Goal: Task Accomplishment & Management: Manage account settings

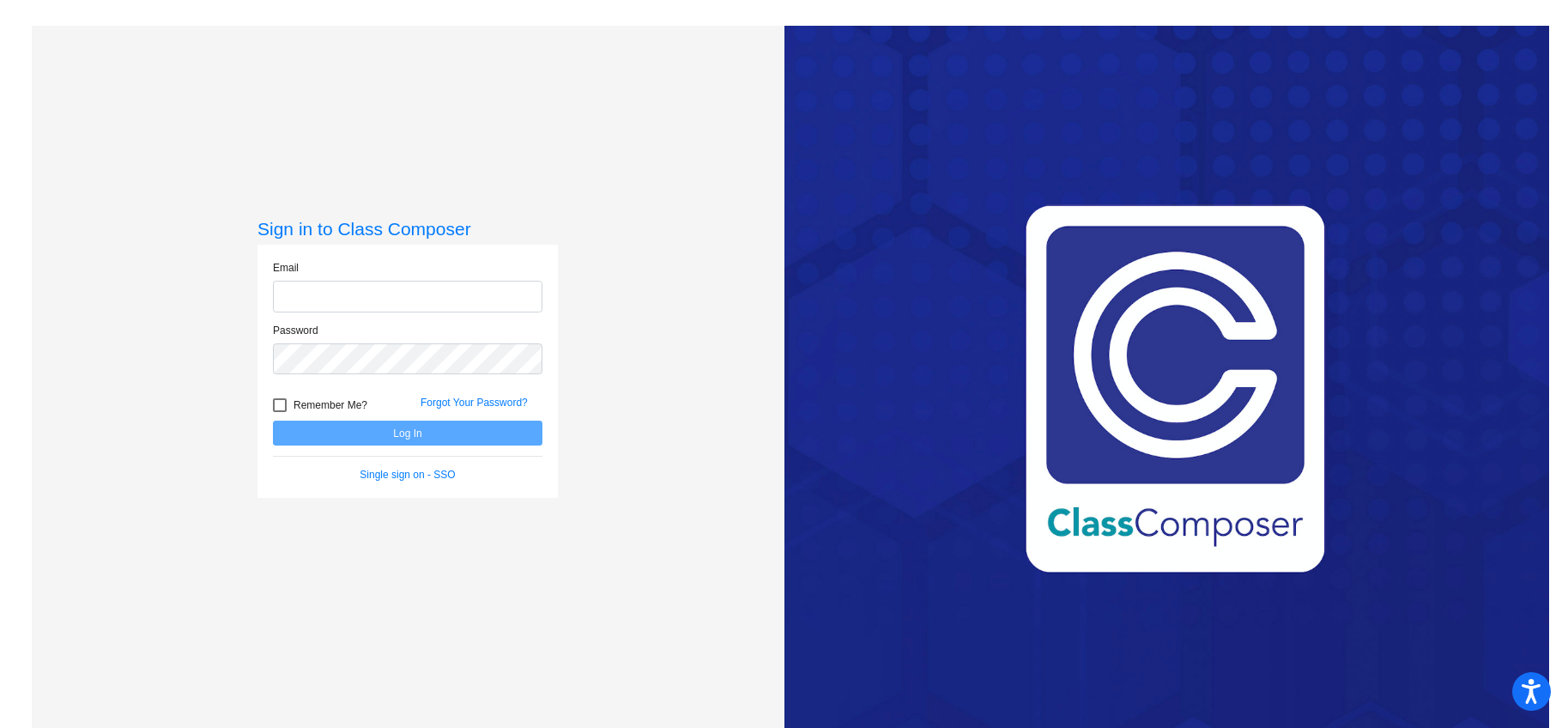
click at [401, 300] on input "email" at bounding box center [408, 297] width 270 height 32
type input "[EMAIL_ADDRESS][DOMAIN_NAME]"
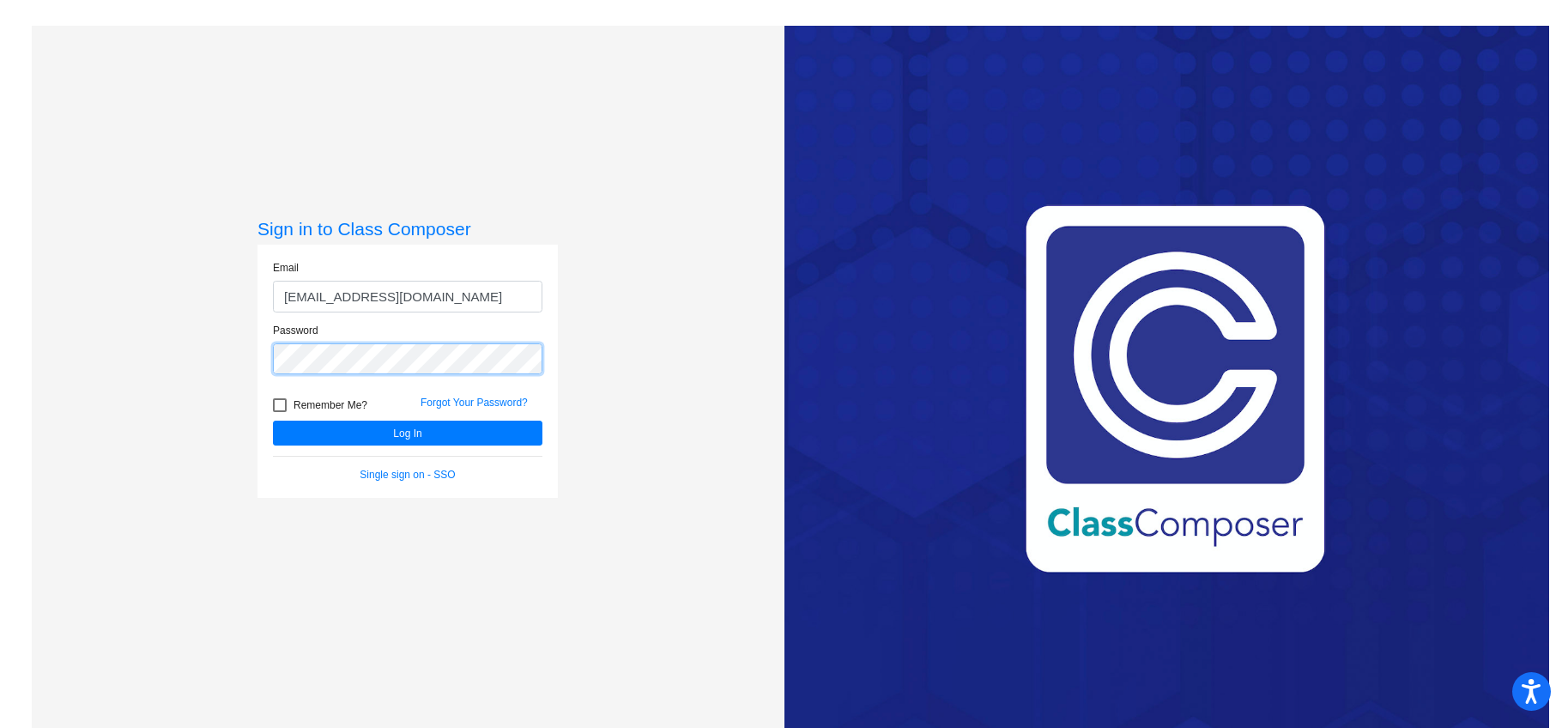
click at [273, 421] on button "Log In" at bounding box center [408, 433] width 270 height 25
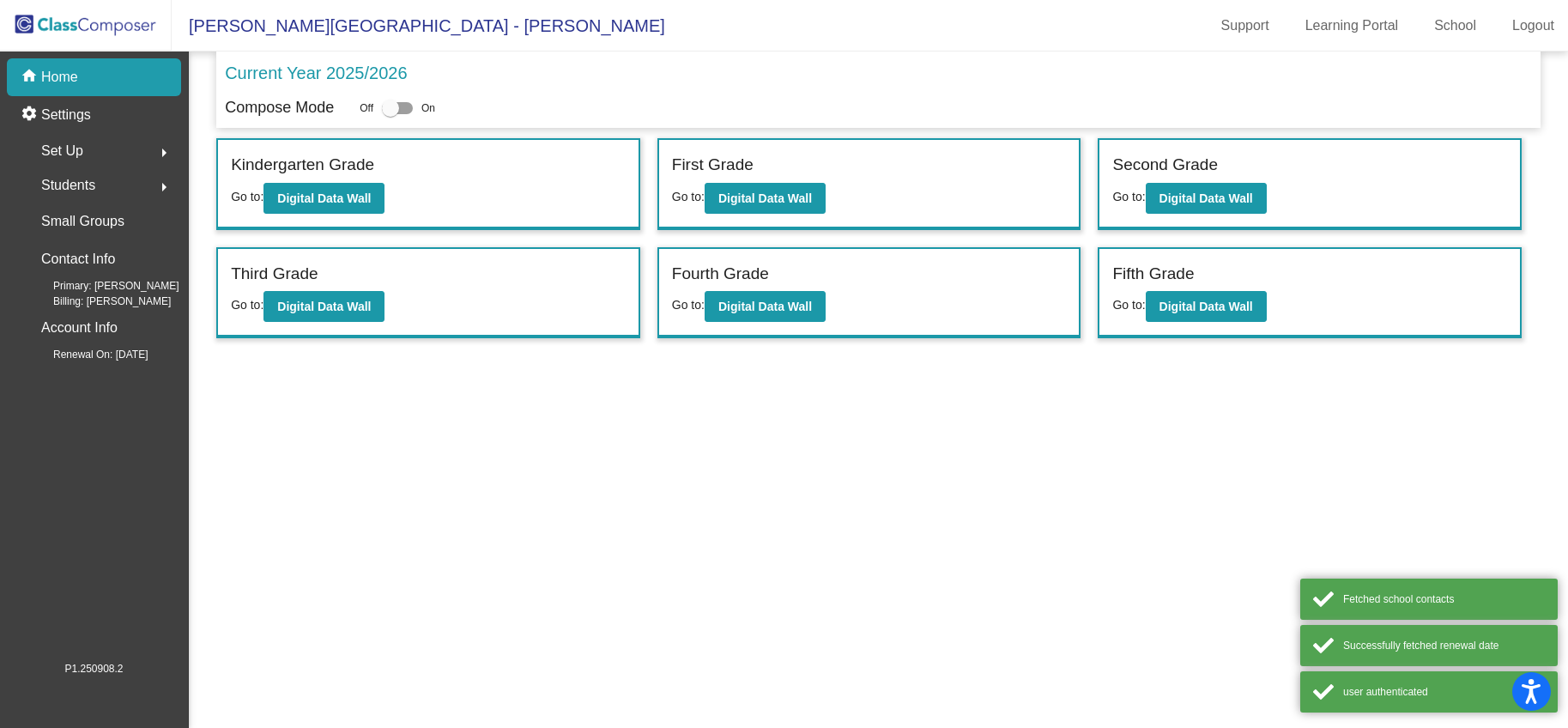
click at [77, 194] on span "Students" at bounding box center [68, 186] width 54 height 24
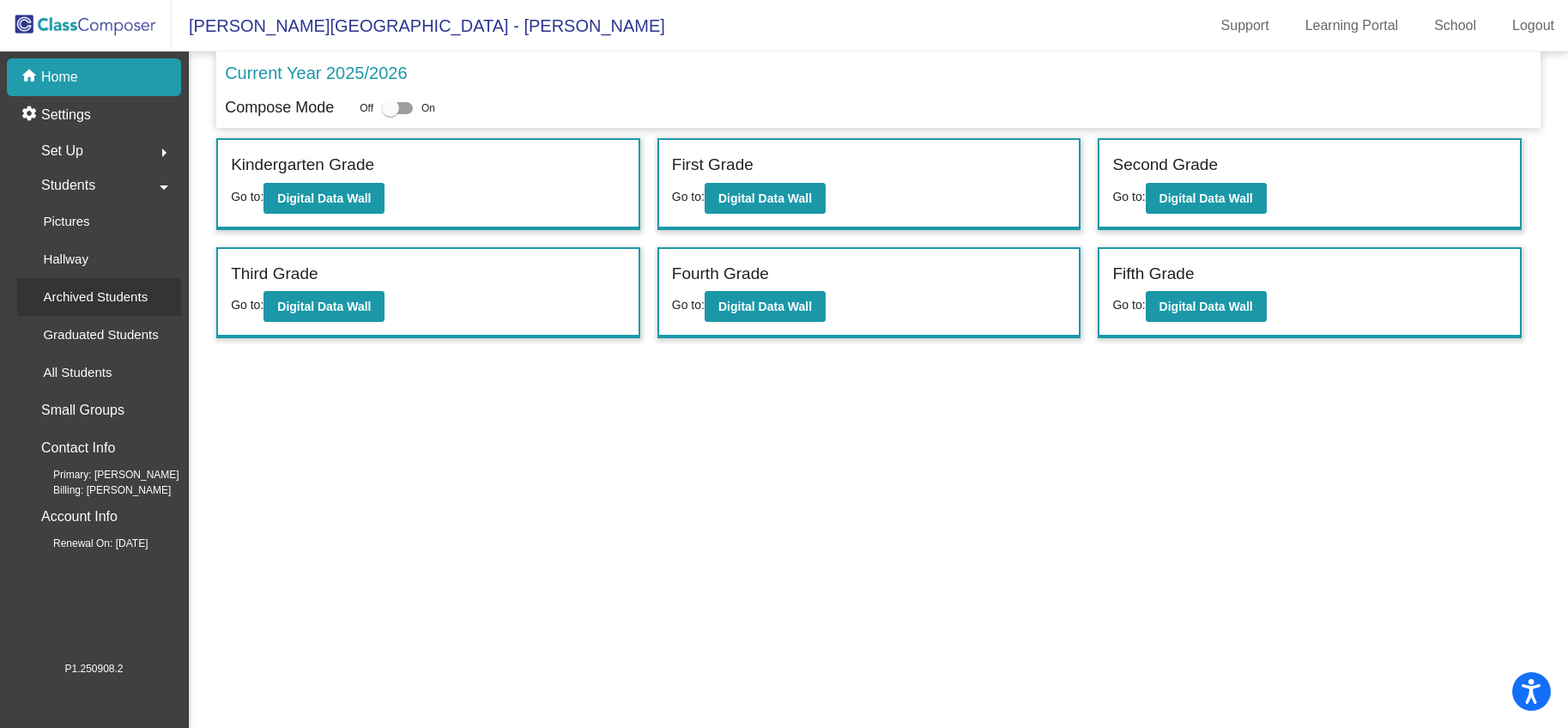
click at [111, 290] on p "Archived Students" at bounding box center [95, 297] width 104 height 21
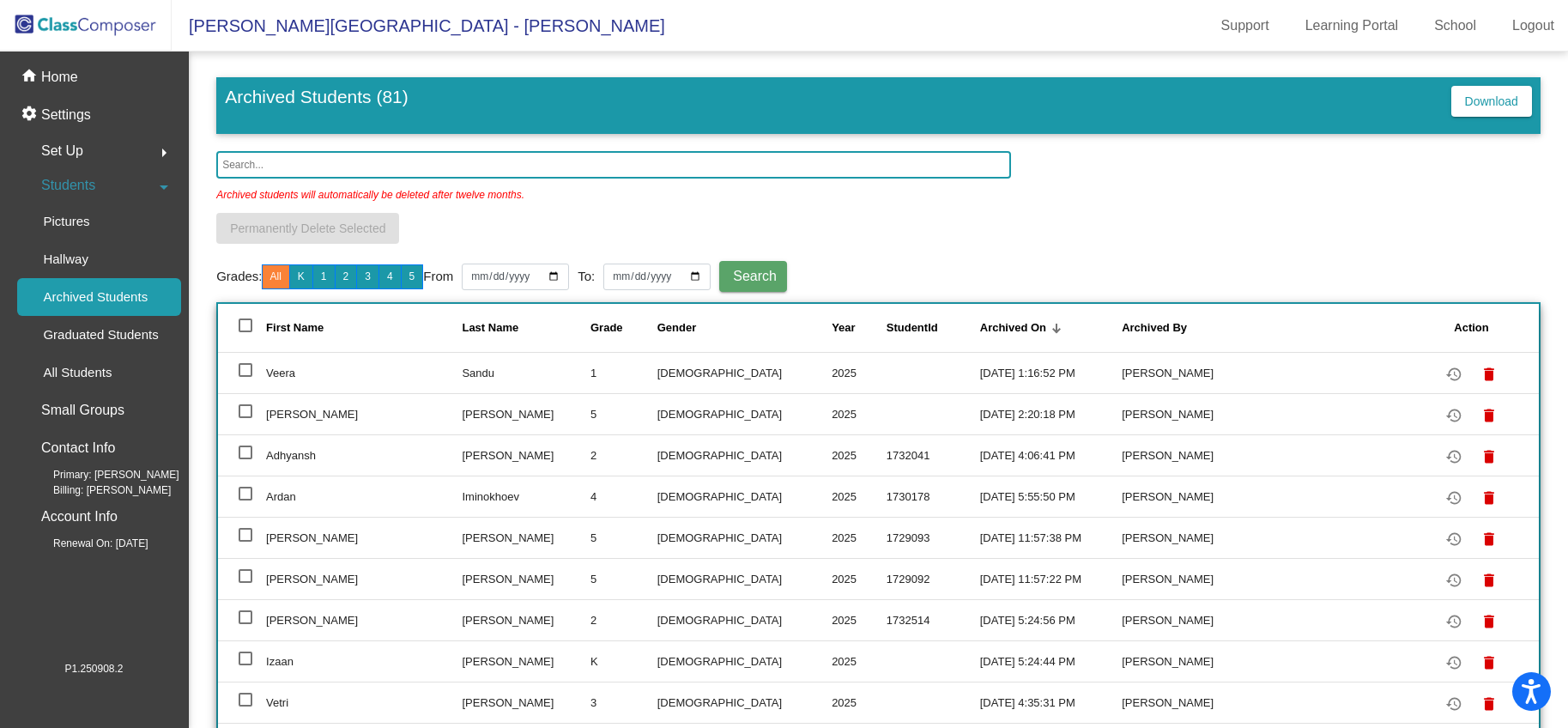
scroll to position [2, 0]
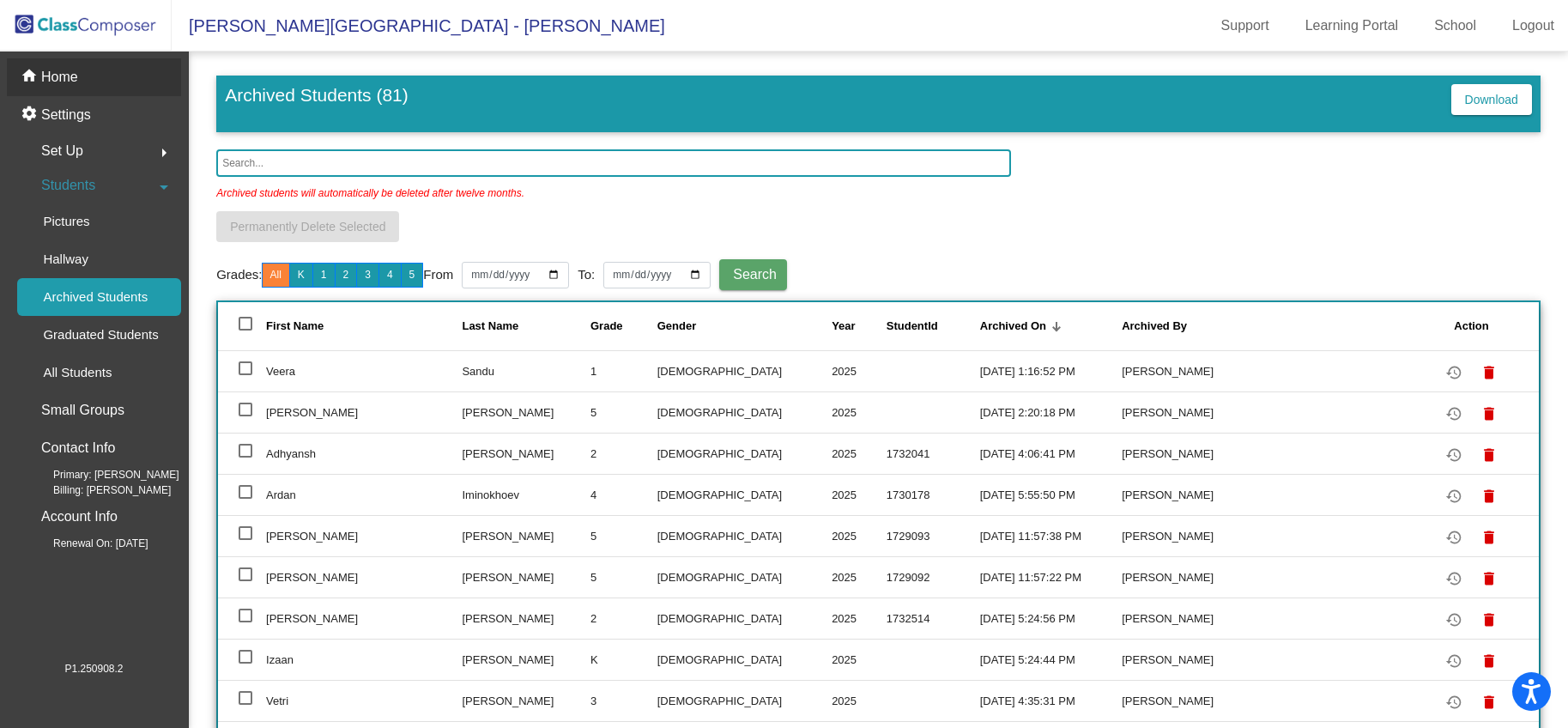
click at [74, 80] on p "Home" at bounding box center [60, 77] width 37 height 21
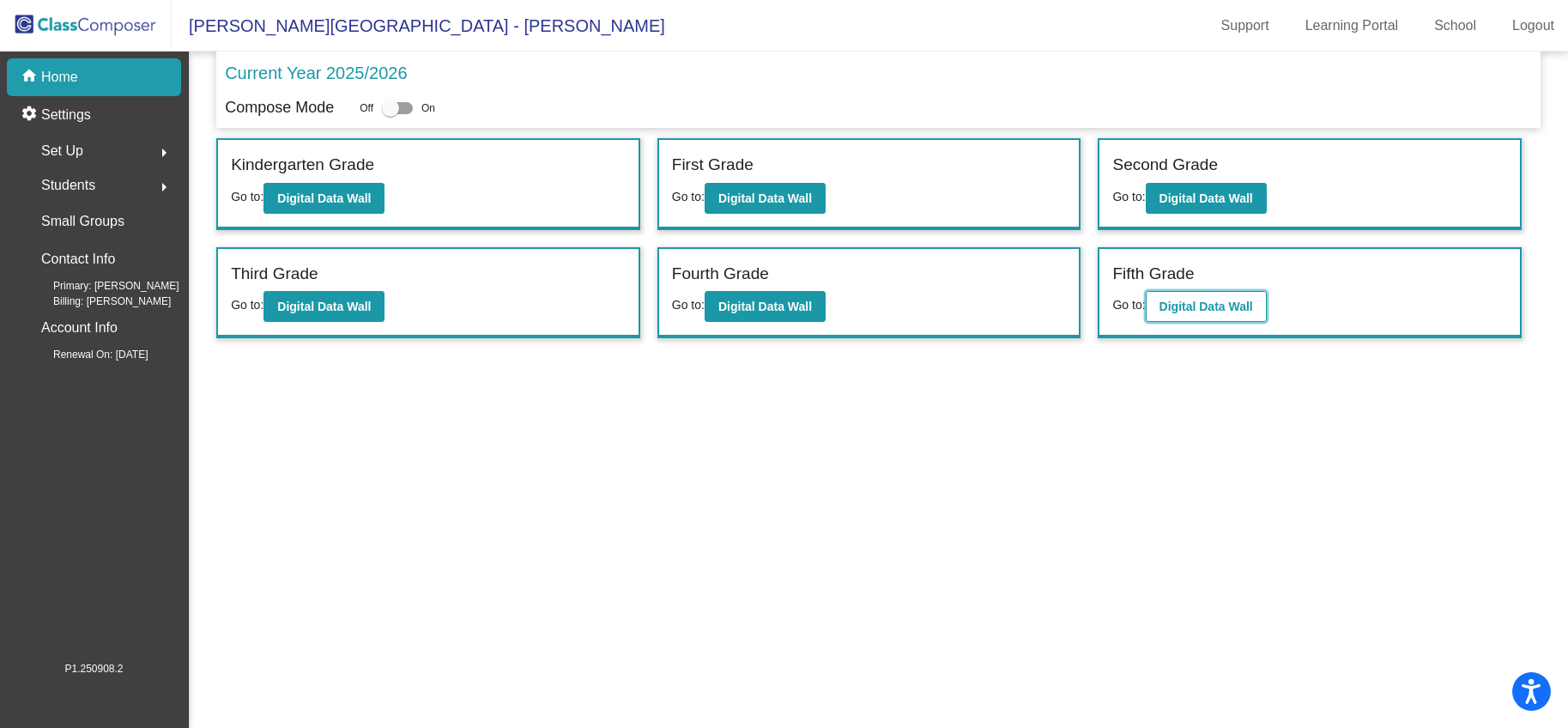
click at [1173, 301] on b "Digital Data Wall" at bounding box center [1206, 306] width 93 height 14
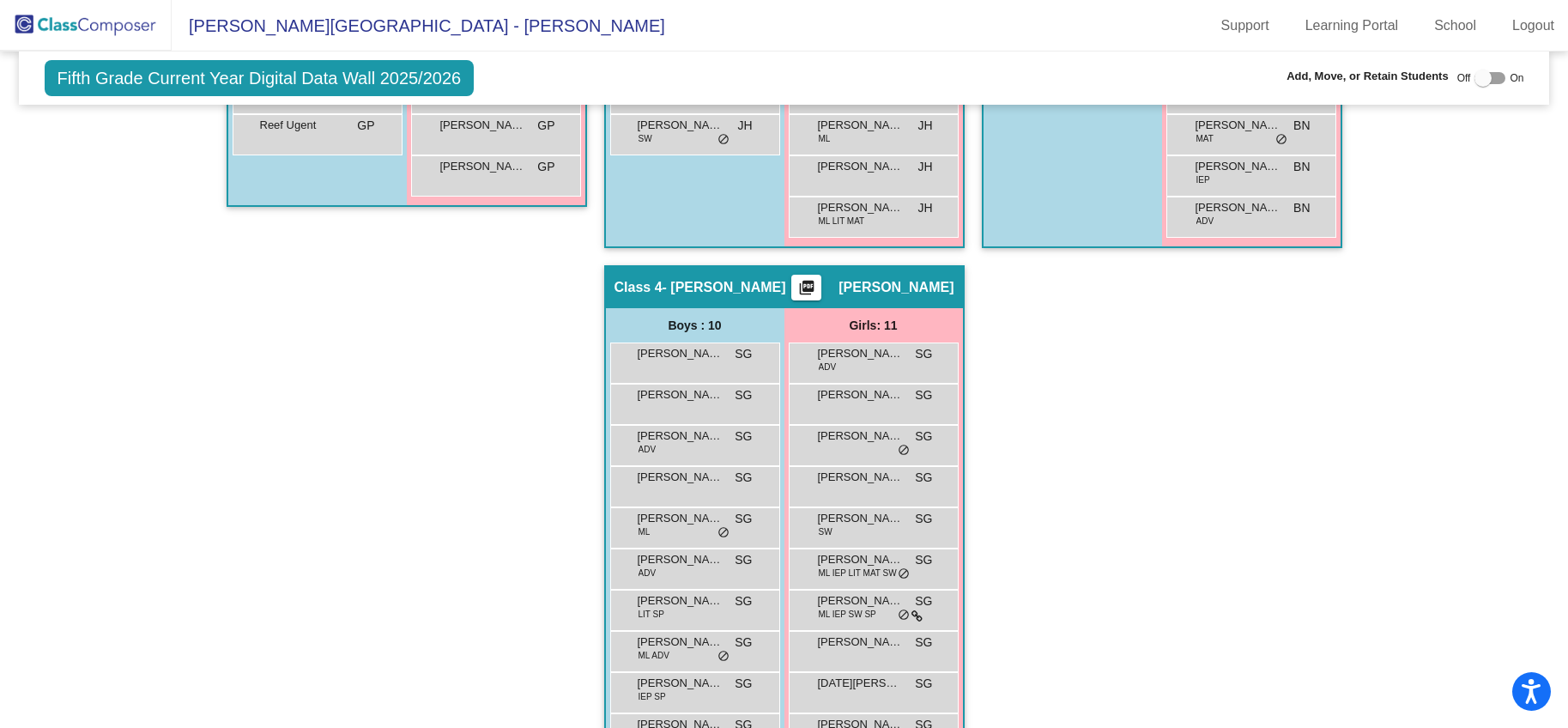
scroll to position [799, 0]
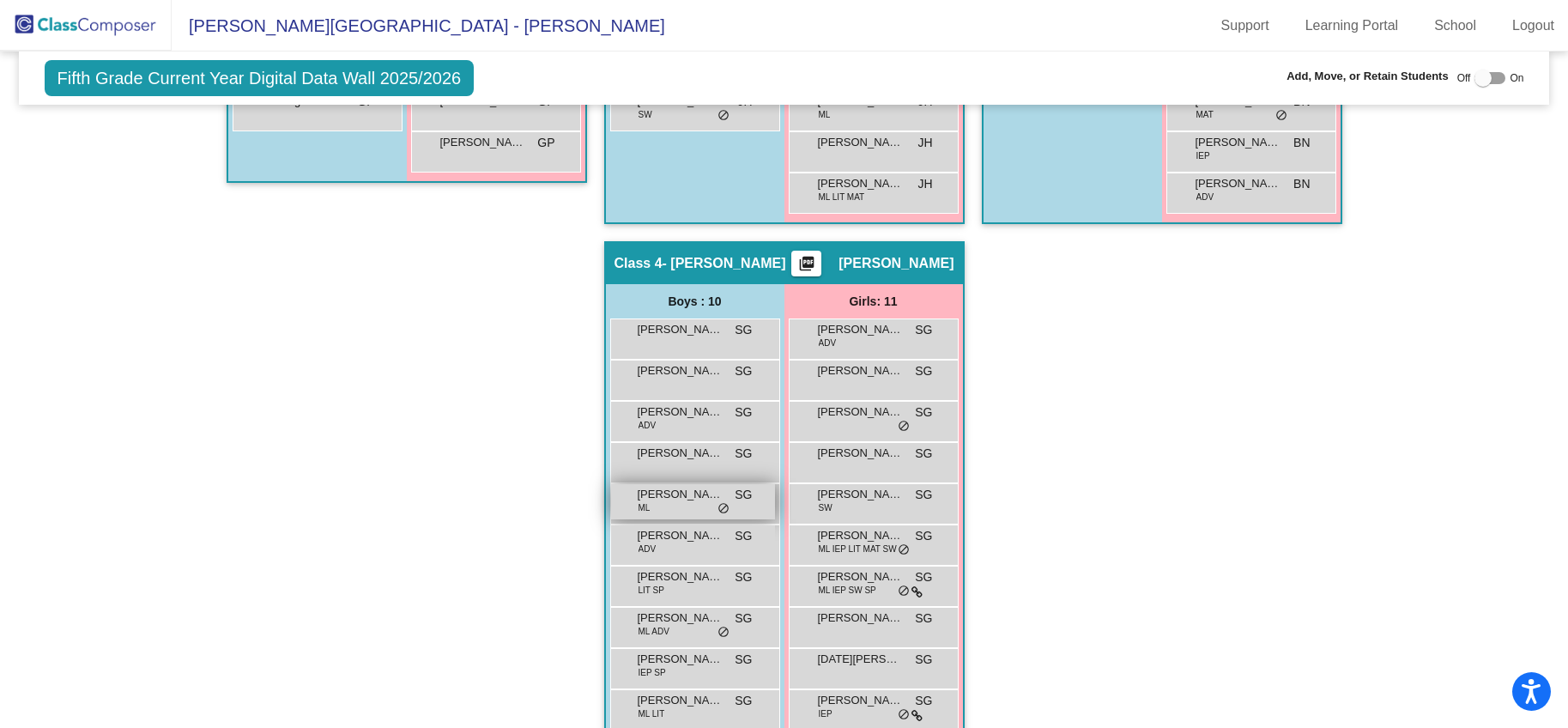
click at [751, 504] on div "[PERSON_NAME] ML SG lock do_not_disturb_alt" at bounding box center [693, 502] width 164 height 35
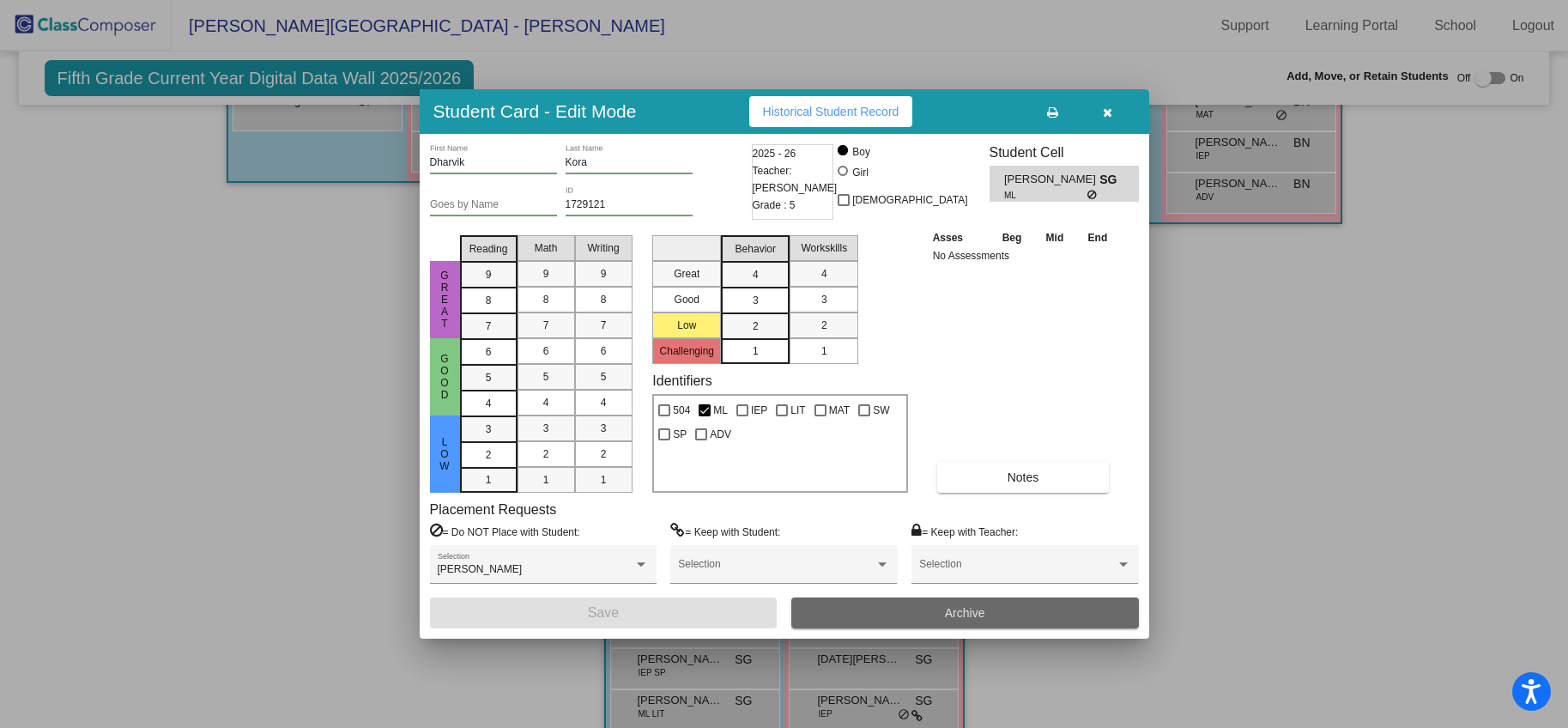
click at [996, 613] on button "Archive" at bounding box center [965, 613] width 348 height 31
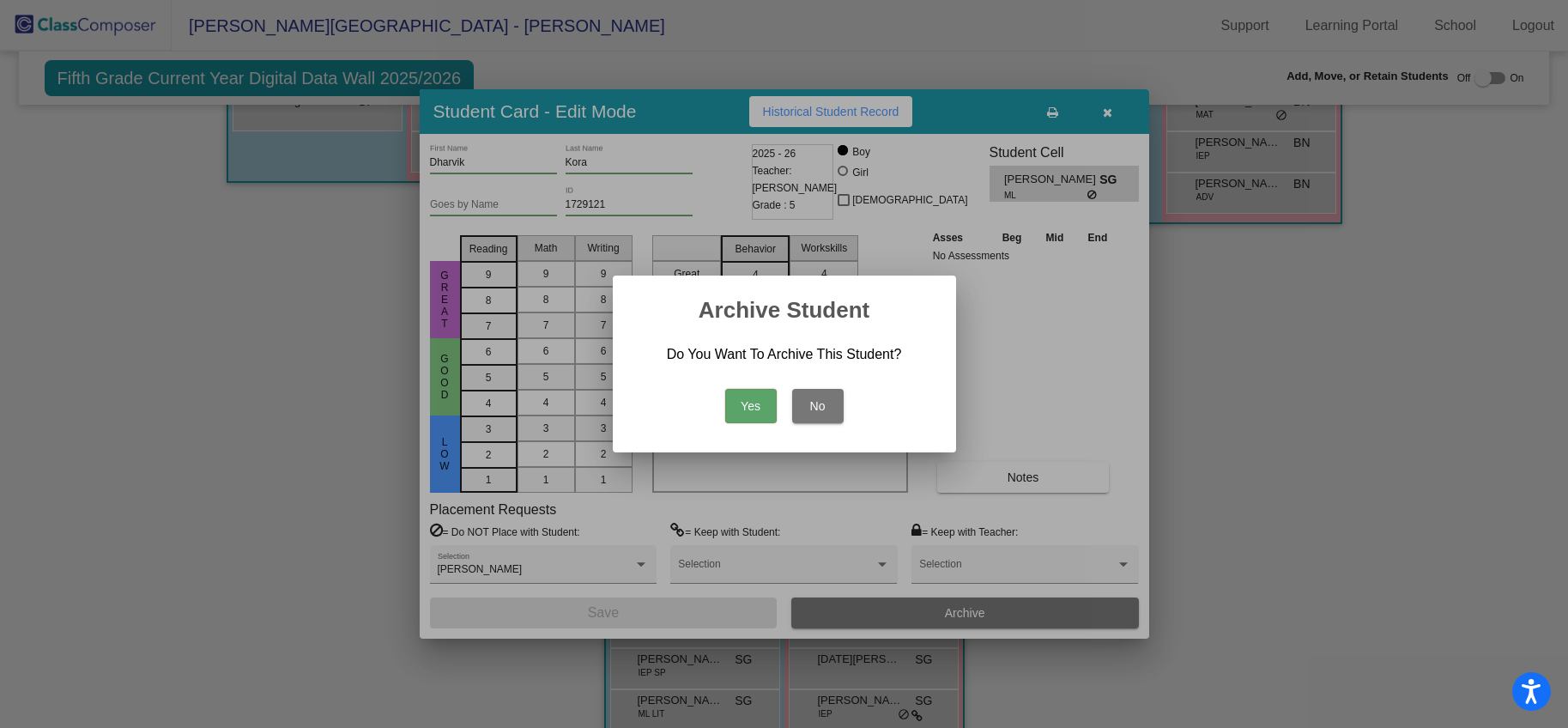
click at [759, 404] on button "Yes" at bounding box center [751, 406] width 51 height 35
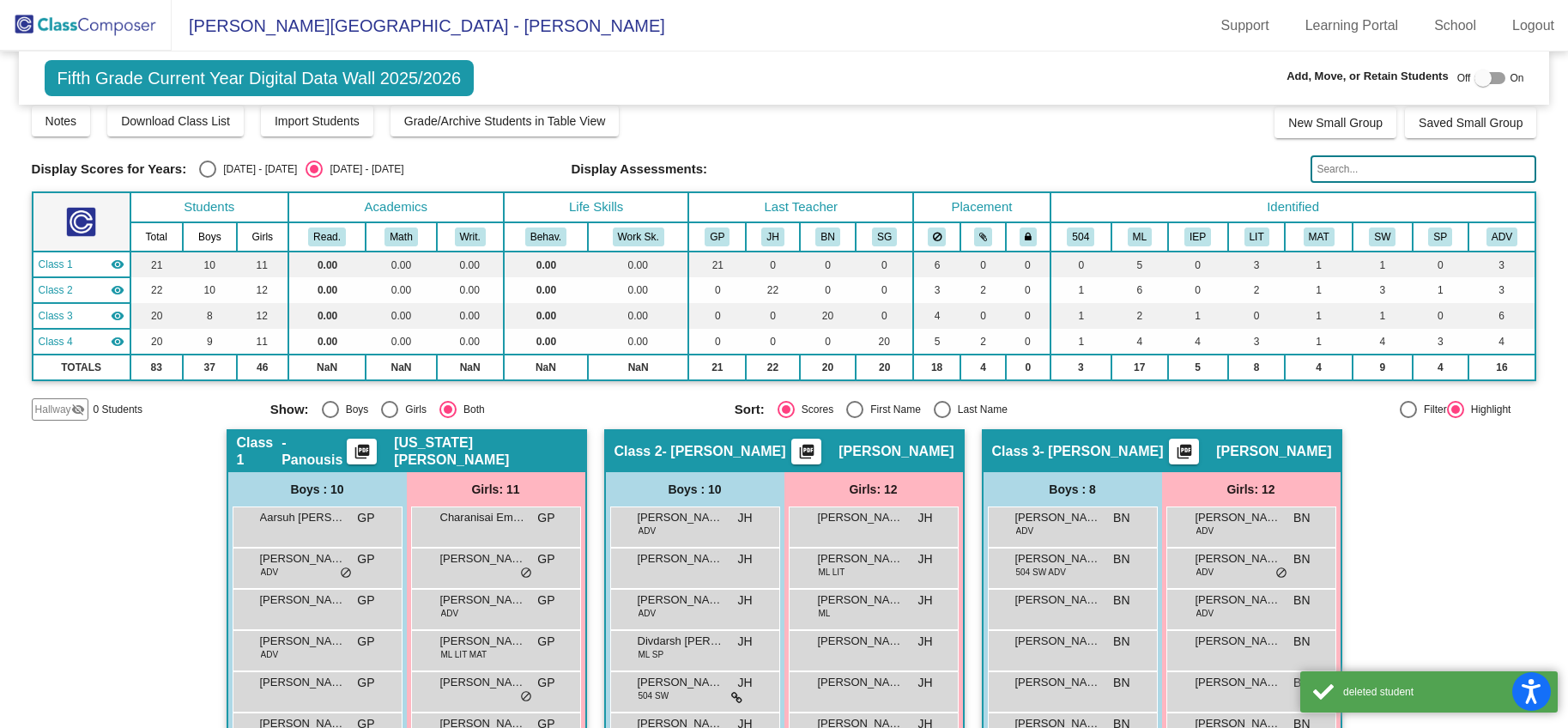
scroll to position [0, 0]
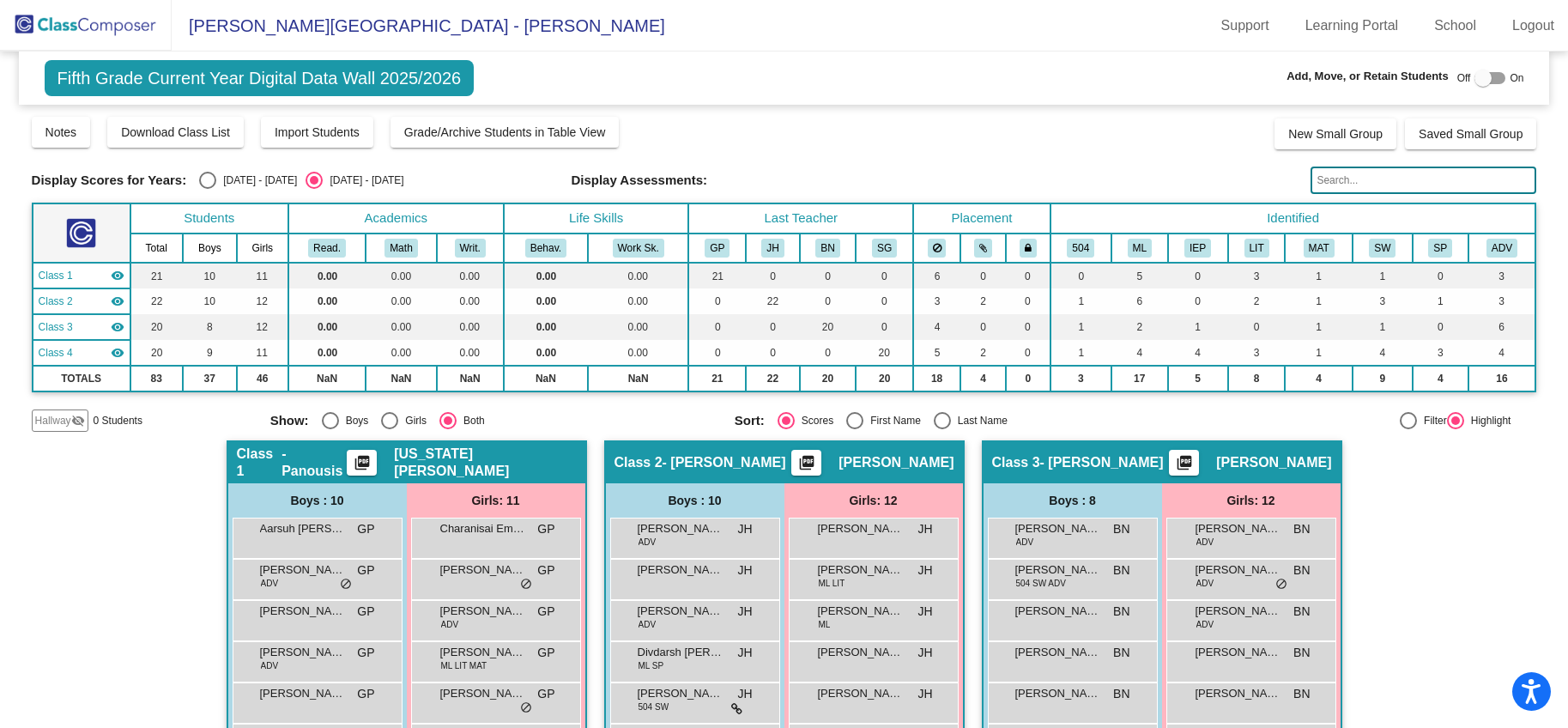
click at [44, 19] on img at bounding box center [86, 25] width 172 height 50
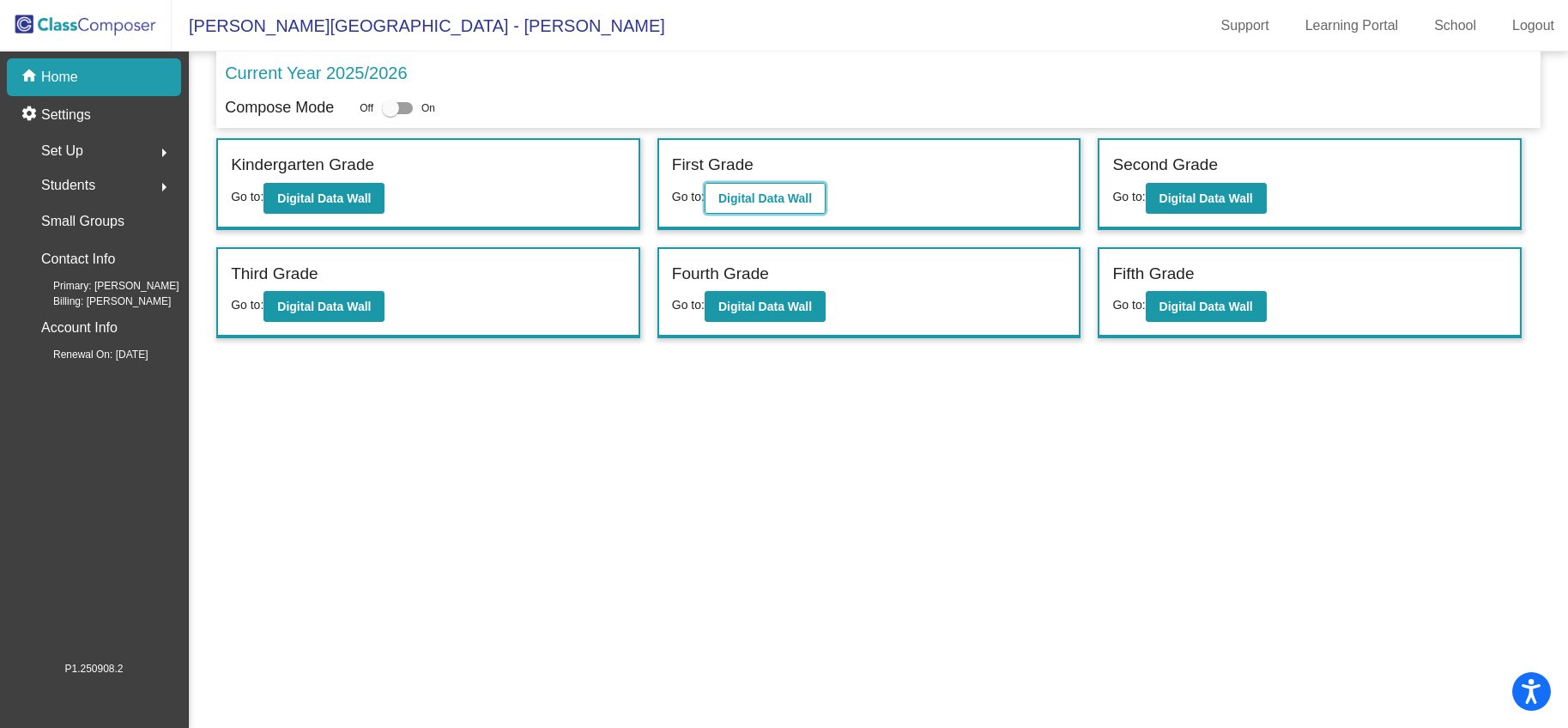
click at [788, 210] on button "Digital Data Wall" at bounding box center [766, 198] width 121 height 31
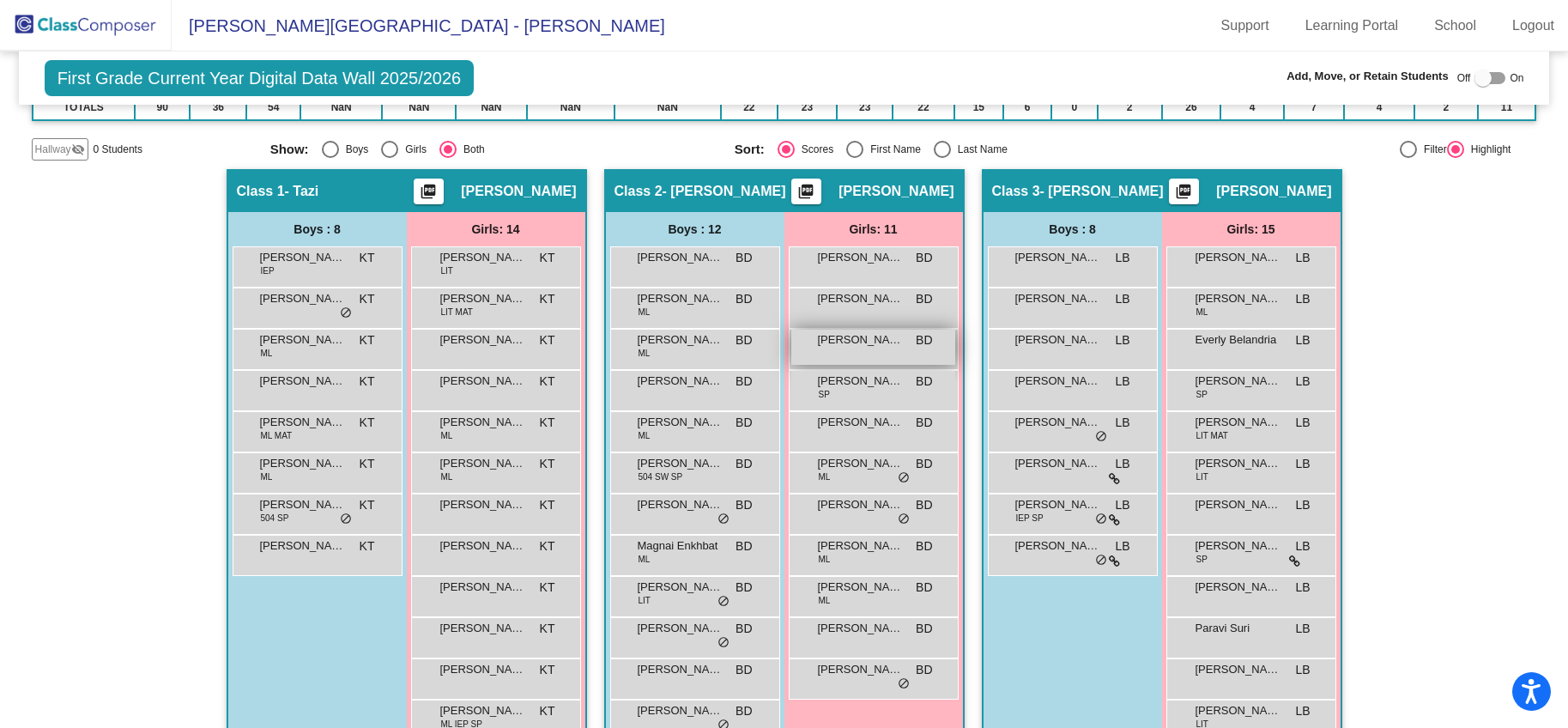
scroll to position [273, 0]
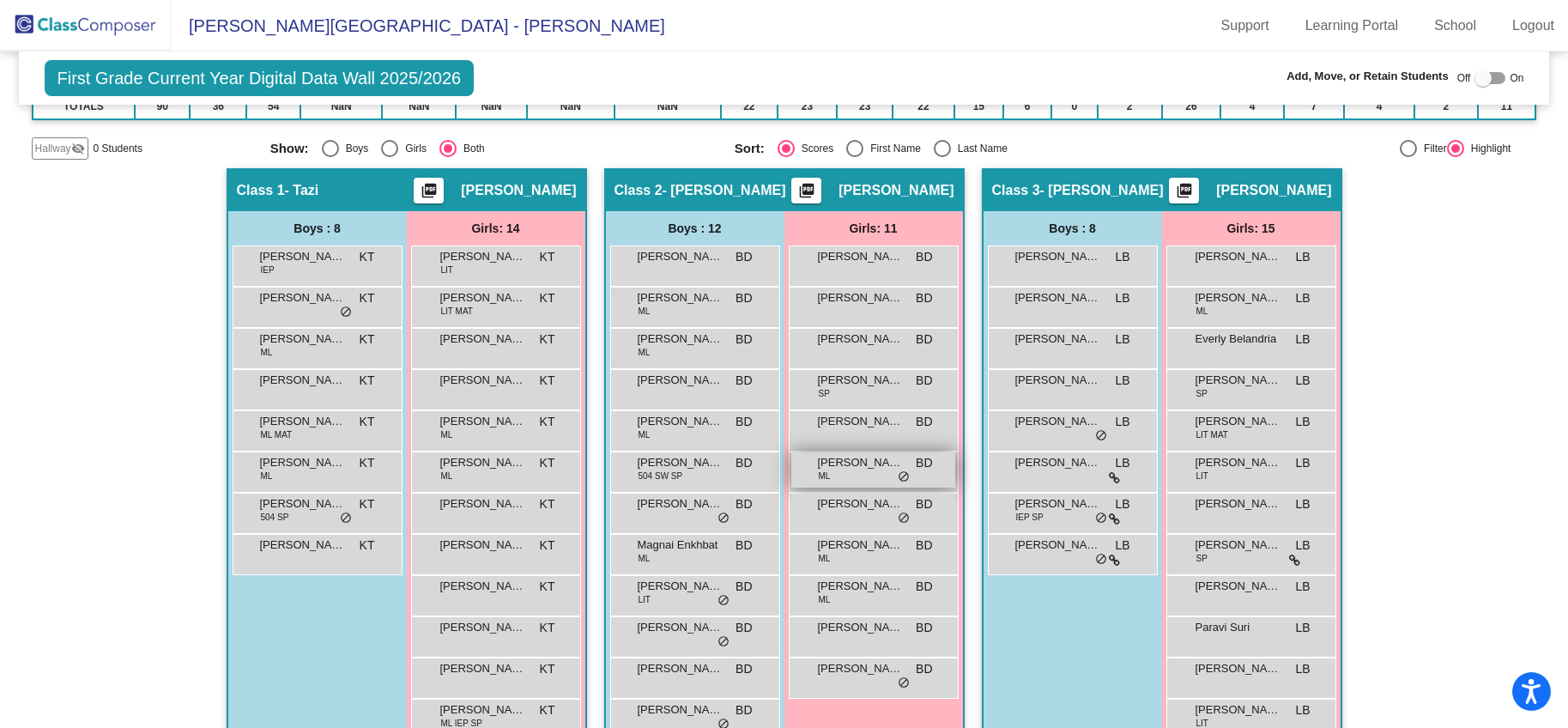
click at [853, 467] on span "[PERSON_NAME]" at bounding box center [861, 463] width 86 height 17
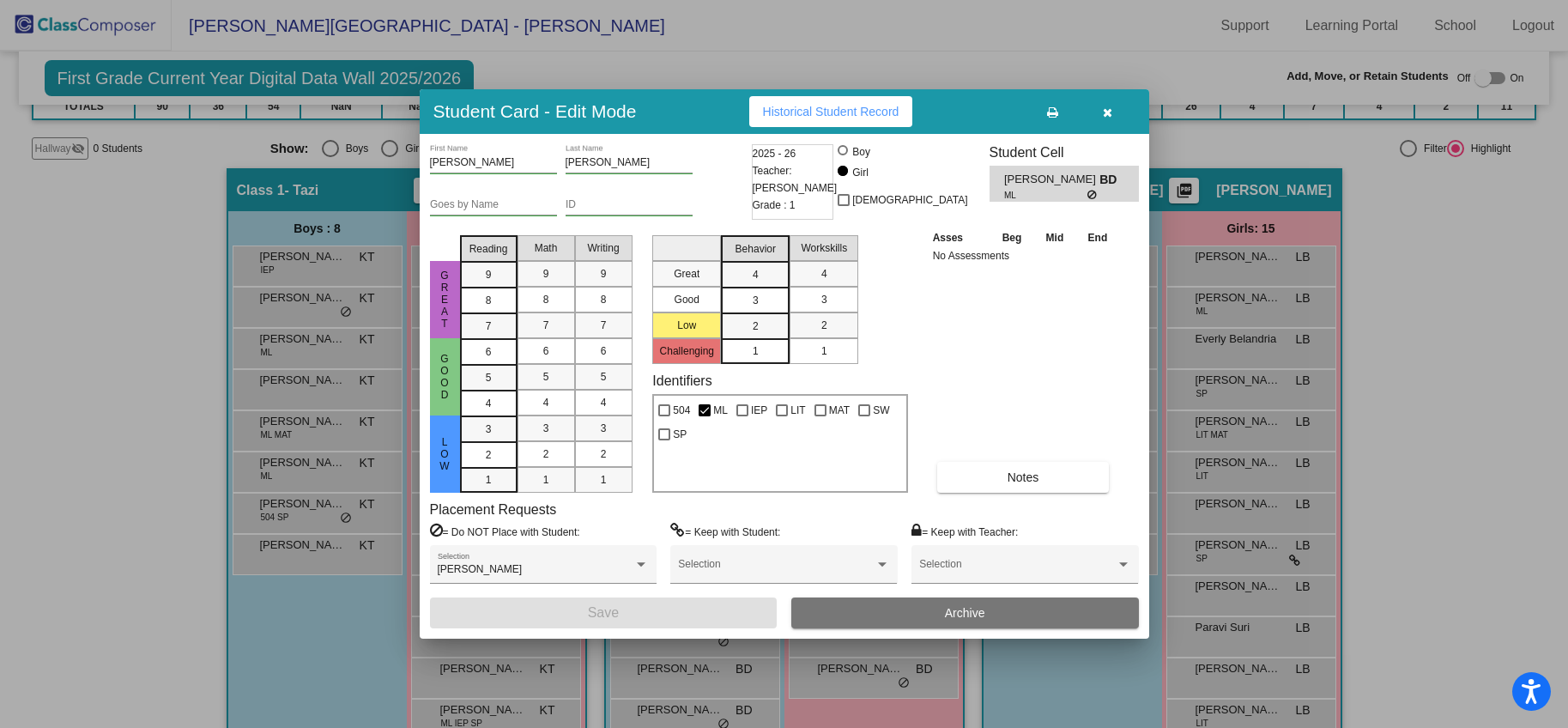
click at [894, 612] on button "Archive" at bounding box center [965, 613] width 348 height 31
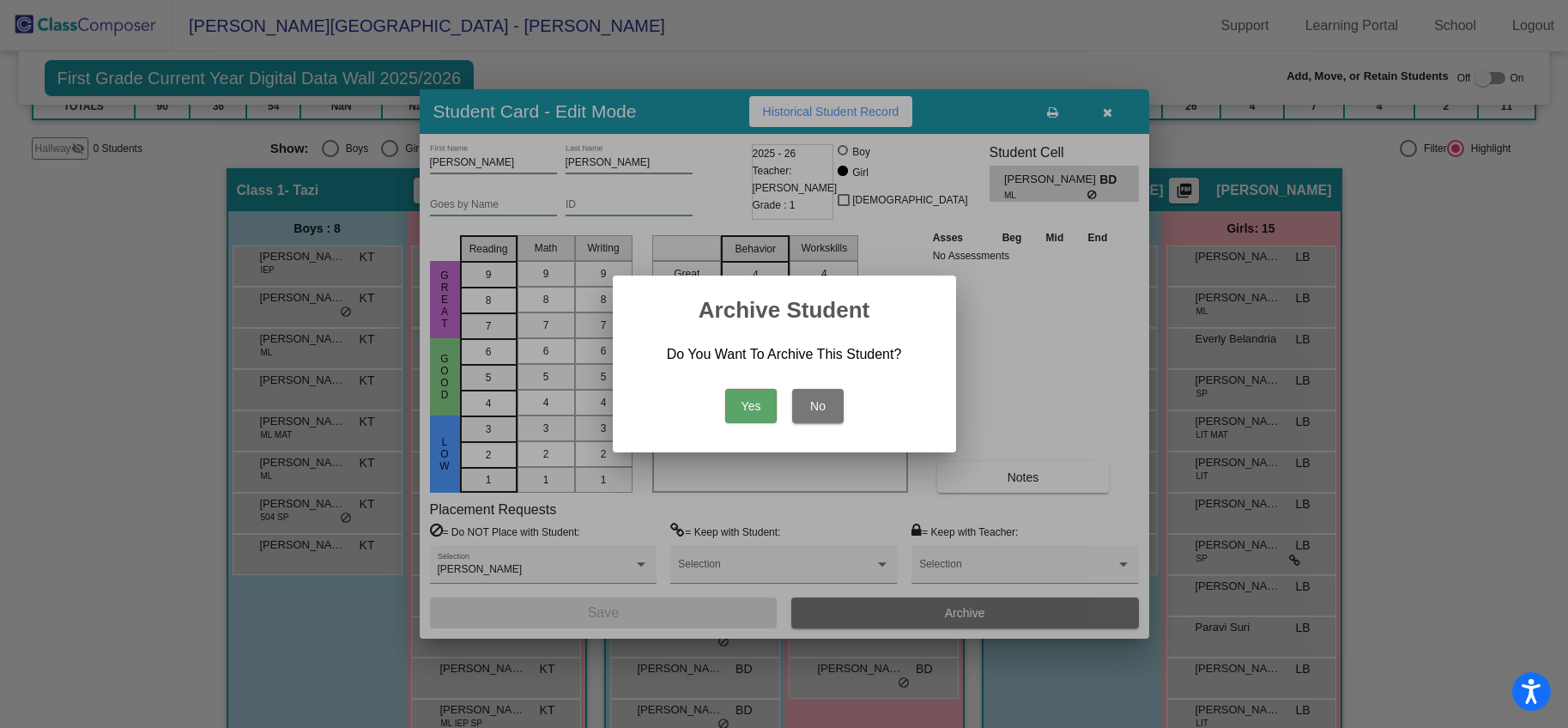
click at [726, 385] on div "Yes No" at bounding box center [784, 401] width 302 height 60
click at [757, 402] on button "Yes" at bounding box center [751, 406] width 51 height 35
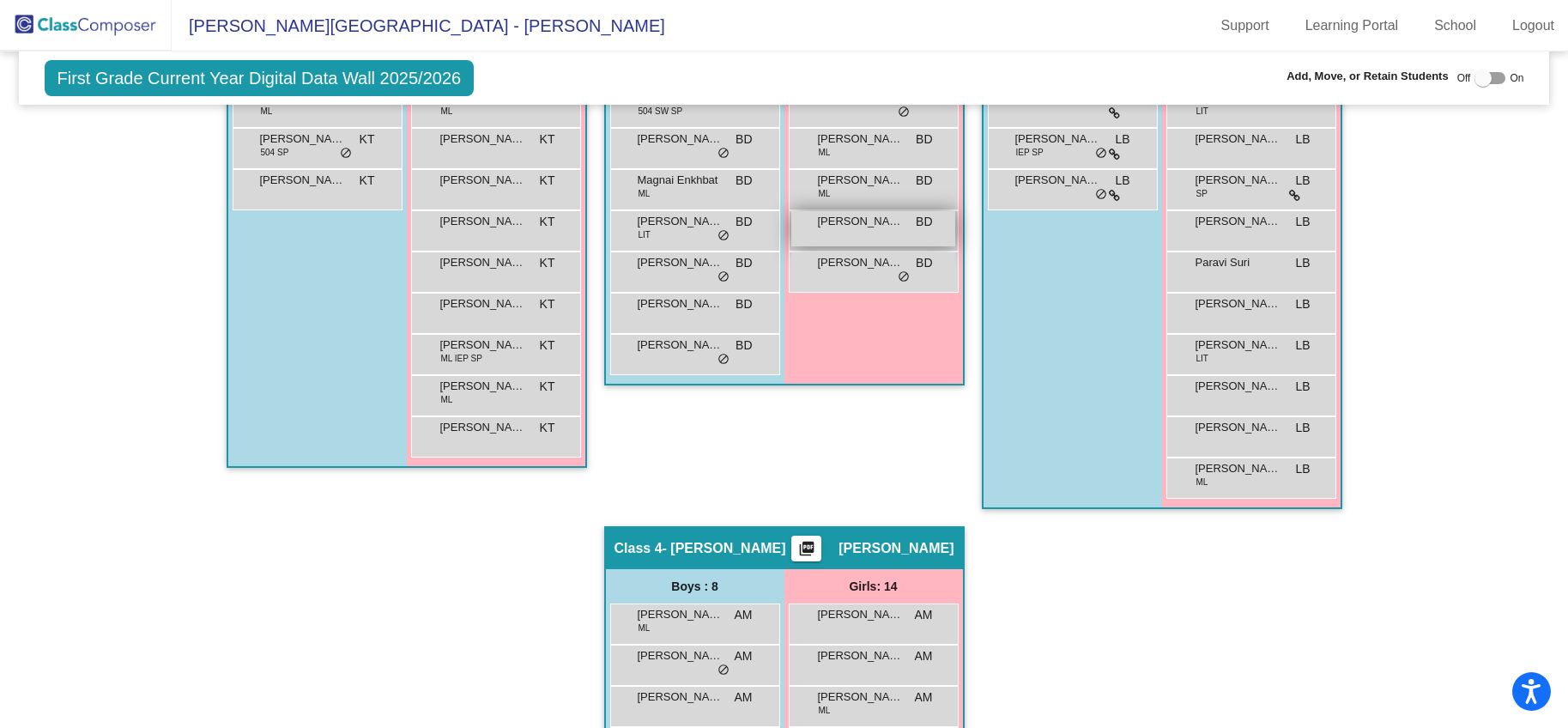
scroll to position [652, 0]
